Goal: Task Accomplishment & Management: Use online tool/utility

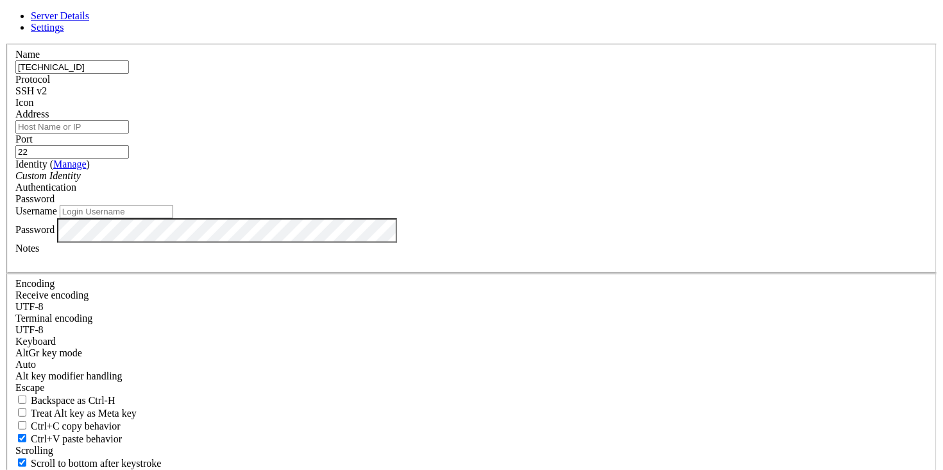
type input "[TECHNICAL_ID]"
click at [364, 218] on div "Username" at bounding box center [471, 211] width 912 height 13
click at [57, 216] on label "Username" at bounding box center [36, 210] width 42 height 11
click at [173, 218] on input "Username" at bounding box center [117, 211] width 114 height 13
type input "root"
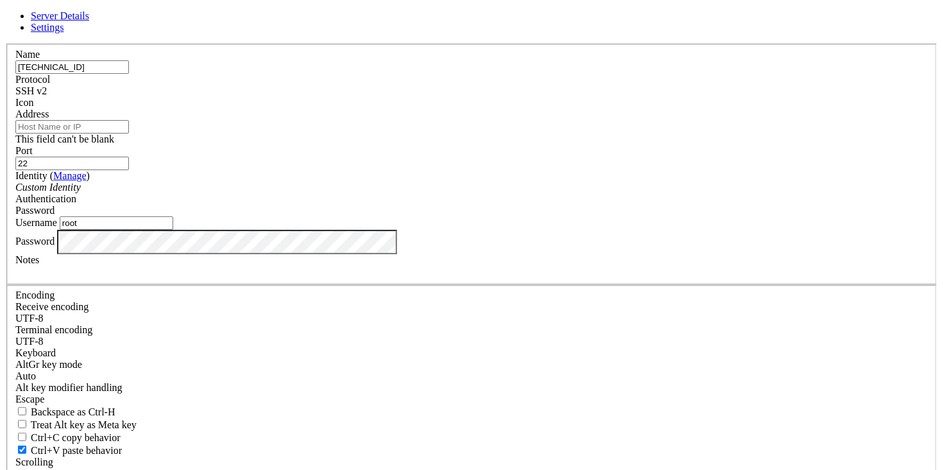
click at [129, 74] on input "[TECHNICAL_ID]" at bounding box center [72, 66] width 114 height 13
click at [129, 133] on input "Address" at bounding box center [72, 126] width 114 height 13
paste input "[TECHNICAL_ID]"
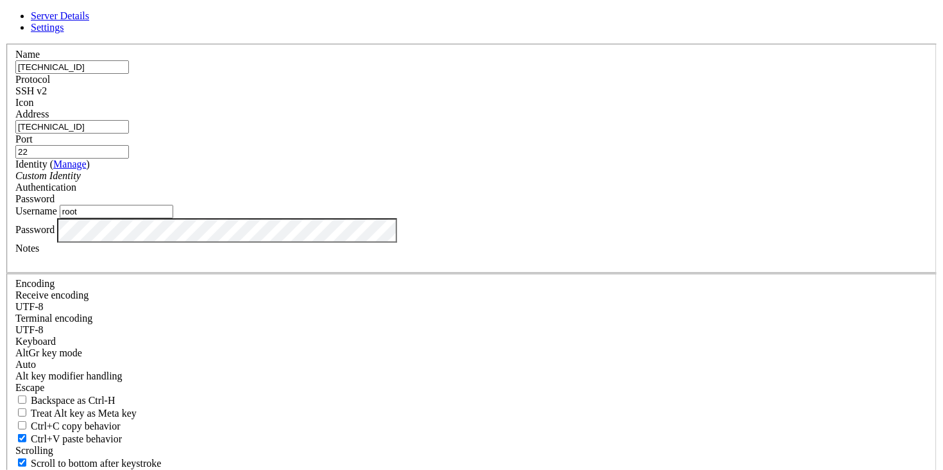
type input "[TECHNICAL_ID]"
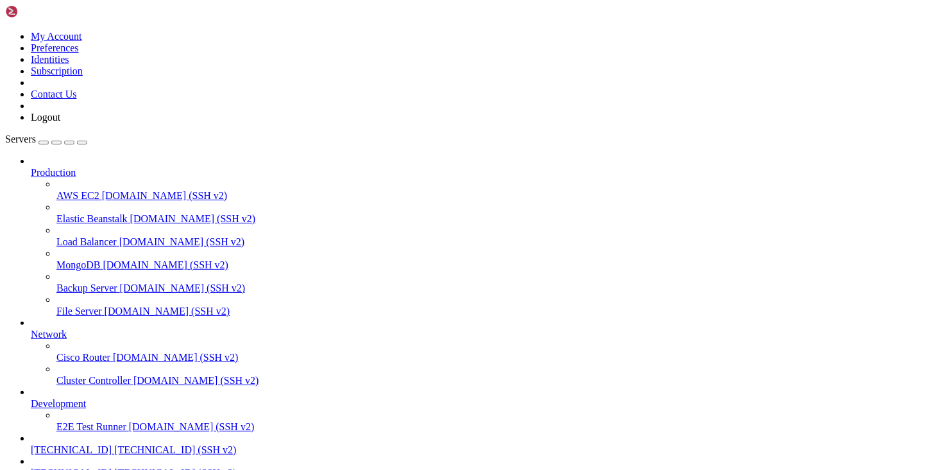
scroll to position [82, 0]
click at [114, 467] on span "[TECHNICAL_ID] (SSH v2)" at bounding box center [175, 472] width 122 height 11
